Goal: Task Accomplishment & Management: Complete application form

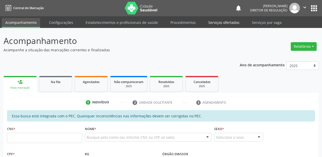
click at [216, 22] on link "Serviços ofertados" at bounding box center [223, 22] width 38 height 9
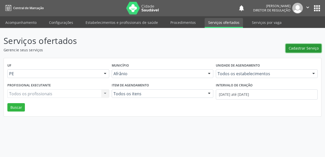
click at [302, 48] on span "Cadastrar Serviço" at bounding box center [303, 47] width 30 height 5
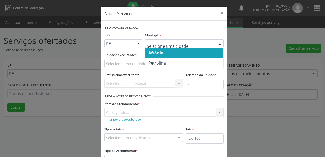
click at [154, 52] on span "Afrânio" at bounding box center [155, 53] width 15 height 6
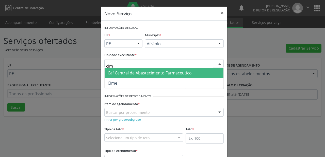
type input "cime"
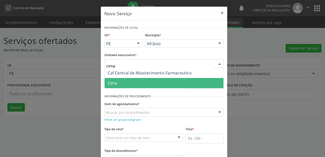
click at [121, 84] on span "Cime" at bounding box center [163, 83] width 119 height 10
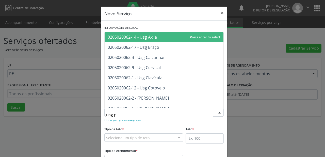
type input "usg pa"
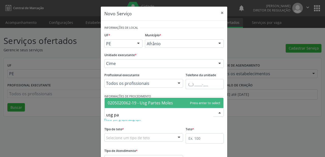
click at [125, 102] on span "0205020062-19 - Usg Partes Moles" at bounding box center [140, 103] width 65 height 6
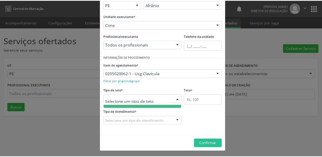
scroll to position [15, 0]
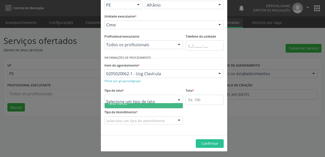
click at [125, 104] on span "Teto físico" at bounding box center [118, 103] width 20 height 6
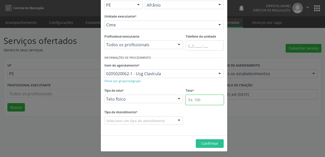
click at [194, 101] on input "text" at bounding box center [204, 100] width 38 height 10
type input "1"
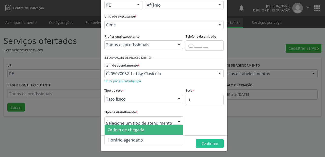
click at [128, 116] on div at bounding box center [143, 120] width 79 height 9
click at [128, 131] on span "Ordem de chegada" at bounding box center [126, 130] width 37 height 6
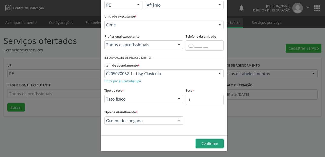
click at [206, 143] on span "Confirmar" at bounding box center [209, 143] width 17 height 5
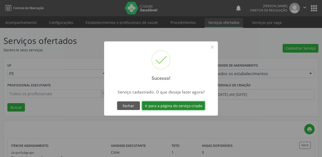
click at [170, 103] on button "Ir para a página do serviço criado" at bounding box center [173, 105] width 63 height 9
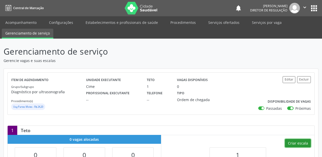
click at [296, 142] on button "Criar escala" at bounding box center [298, 143] width 26 height 9
select select "8"
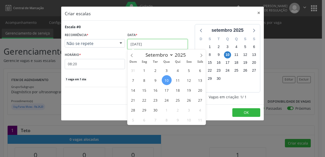
click at [140, 49] on body "Central de Marcação notifications [PERSON_NAME] Diretor de regulação  Configur…" at bounding box center [162, 78] width 325 height 157
click at [179, 81] on span "11" at bounding box center [178, 80] width 10 height 10
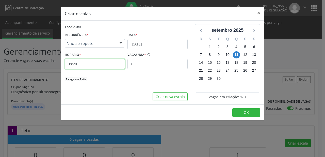
click at [85, 67] on input "08:20" at bounding box center [95, 64] width 60 height 10
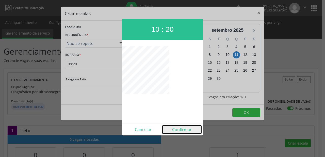
click at [182, 129] on button "Confirmar" at bounding box center [181, 129] width 39 height 8
type input "10:20"
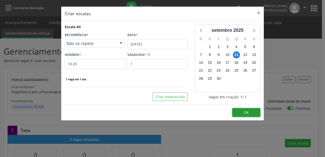
click at [242, 111] on button "OK" at bounding box center [246, 112] width 28 height 9
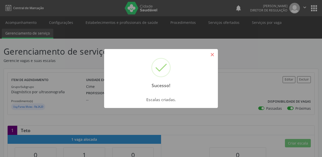
click at [212, 56] on button "×" at bounding box center [212, 54] width 9 height 9
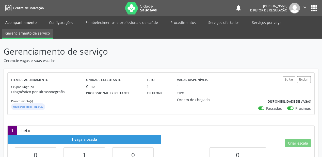
click at [21, 20] on link "Acompanhamento" at bounding box center [21, 22] width 38 height 9
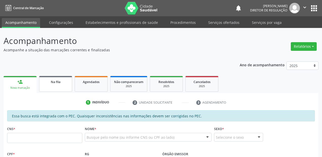
click at [56, 80] on span "Na fila" at bounding box center [56, 82] width 10 height 4
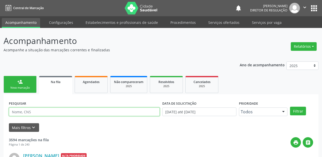
click at [33, 111] on input "text" at bounding box center [84, 111] width 151 height 9
type input "707408023485278"
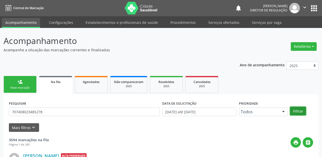
click at [297, 111] on button "Filtrar" at bounding box center [298, 111] width 16 height 9
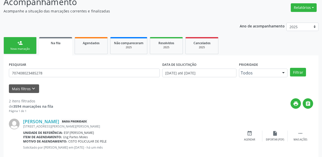
scroll to position [94, 0]
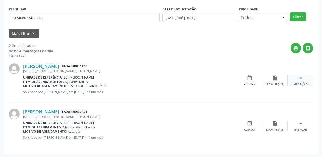
click at [298, 76] on icon "" at bounding box center [300, 78] width 6 height 6
click at [173, 82] on div "Agendar" at bounding box center [173, 84] width 11 height 4
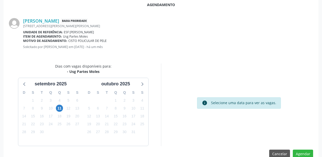
scroll to position [101, 0]
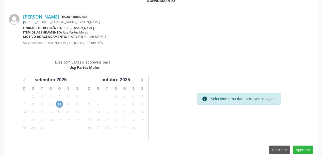
click at [59, 106] on span "11" at bounding box center [59, 103] width 7 height 7
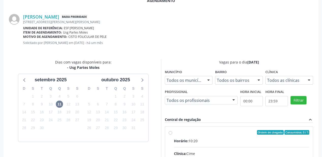
click at [172, 134] on input "Ordem de chegada Consumidos: 0 / 1 Horário: 10:20 Clínica: Cime Rede: -- Endere…" at bounding box center [170, 132] width 4 height 5
radio input "true"
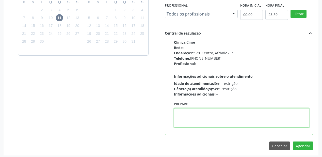
scroll to position [189, 0]
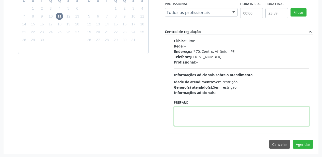
click at [205, 120] on textarea at bounding box center [241, 116] width 135 height 19
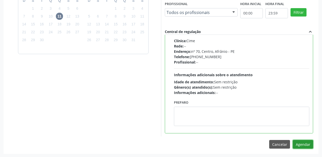
click at [299, 141] on button "Agendar" at bounding box center [302, 144] width 20 height 9
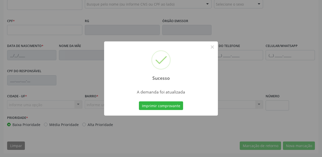
scroll to position [133, 0]
click at [153, 102] on button "Imprimir comprovante" at bounding box center [161, 105] width 44 height 9
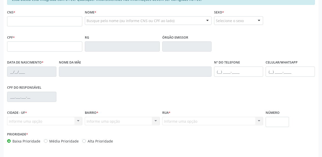
scroll to position [92, 0]
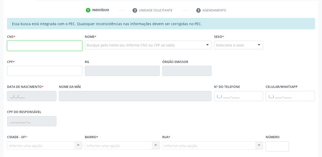
click at [32, 47] on input "text" at bounding box center [44, 46] width 75 height 10
type input "704 2002 5270 3486"
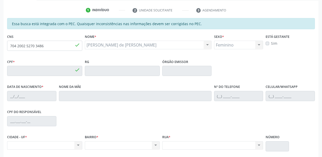
type input "078.234.474-79"
type input "[DATE]"
type input "Teresinha Eduvirgens de [PERSON_NAME]"
type input "[PHONE_NUMBER]"
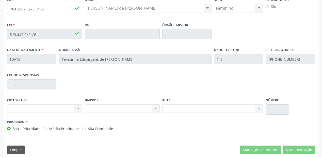
scroll to position [133, 0]
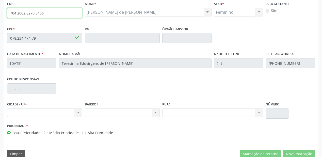
drag, startPoint x: 54, startPoint y: 7, endPoint x: 0, endPoint y: 3, distance: 54.4
click at [0, 3] on div "Acompanhamento Acompanhe a situação das marcações correntes e finalizadas Relat…" at bounding box center [161, 34] width 322 height 262
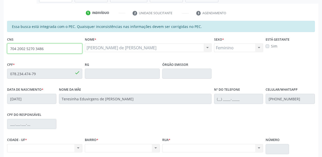
scroll to position [18, 0]
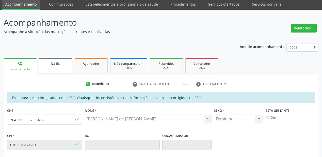
click at [57, 69] on link "Na fila" at bounding box center [55, 66] width 33 height 16
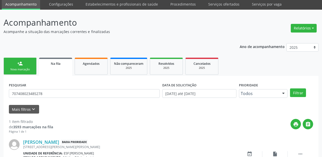
click at [48, 98] on div "PESQUISAR 707408023485278" at bounding box center [84, 91] width 153 height 20
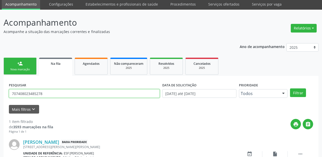
click at [51, 93] on input "707408023485278" at bounding box center [84, 93] width 151 height 9
type input "7"
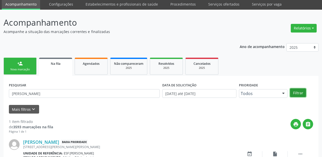
click at [302, 91] on button "Filtrar" at bounding box center [298, 92] width 16 height 9
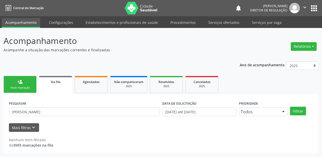
scroll to position [0, 0]
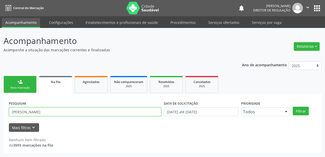
click at [39, 111] on input "[PERSON_NAME]" at bounding box center [85, 111] width 152 height 9
click at [34, 112] on input "[PERSON_NAME]" at bounding box center [85, 111] width 152 height 9
type input "[PERSON_NAME]"
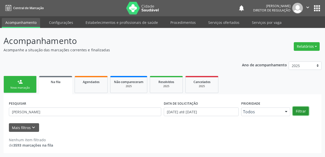
click at [298, 109] on button "Filtrar" at bounding box center [300, 111] width 16 height 9
click at [94, 85] on link "Agendados" at bounding box center [91, 84] width 33 height 17
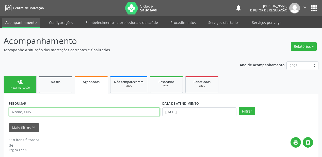
click at [21, 109] on input "text" at bounding box center [84, 111] width 151 height 9
type input "[PERSON_NAME]"
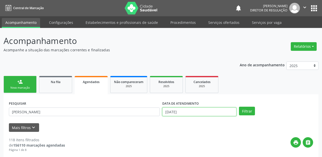
drag, startPoint x: 178, startPoint y: 111, endPoint x: 170, endPoint y: 94, distance: 18.5
click at [178, 111] on input "[DATE]" at bounding box center [199, 111] width 74 height 9
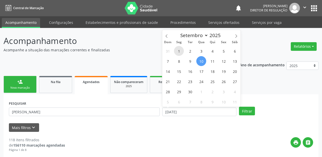
click at [179, 53] on span "1" at bounding box center [179, 51] width 10 height 10
type input "[DATE]"
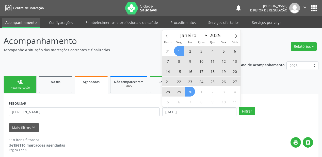
click at [189, 93] on span "30" at bounding box center [190, 91] width 10 height 10
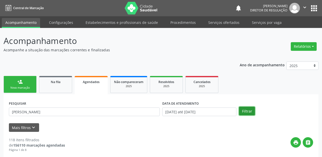
click at [243, 111] on button "Filtrar" at bounding box center [247, 111] width 16 height 9
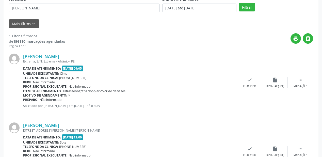
scroll to position [91, 0]
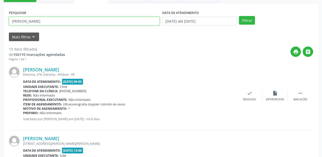
click at [54, 20] on input "[PERSON_NAME]" at bounding box center [84, 21] width 151 height 9
type input "[PERSON_NAME]"
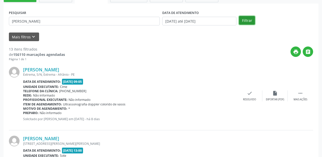
click at [245, 19] on button "Filtrar" at bounding box center [247, 20] width 16 height 9
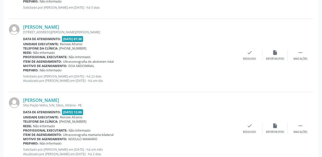
scroll to position [192, 0]
